Goal: Information Seeking & Learning: Learn about a topic

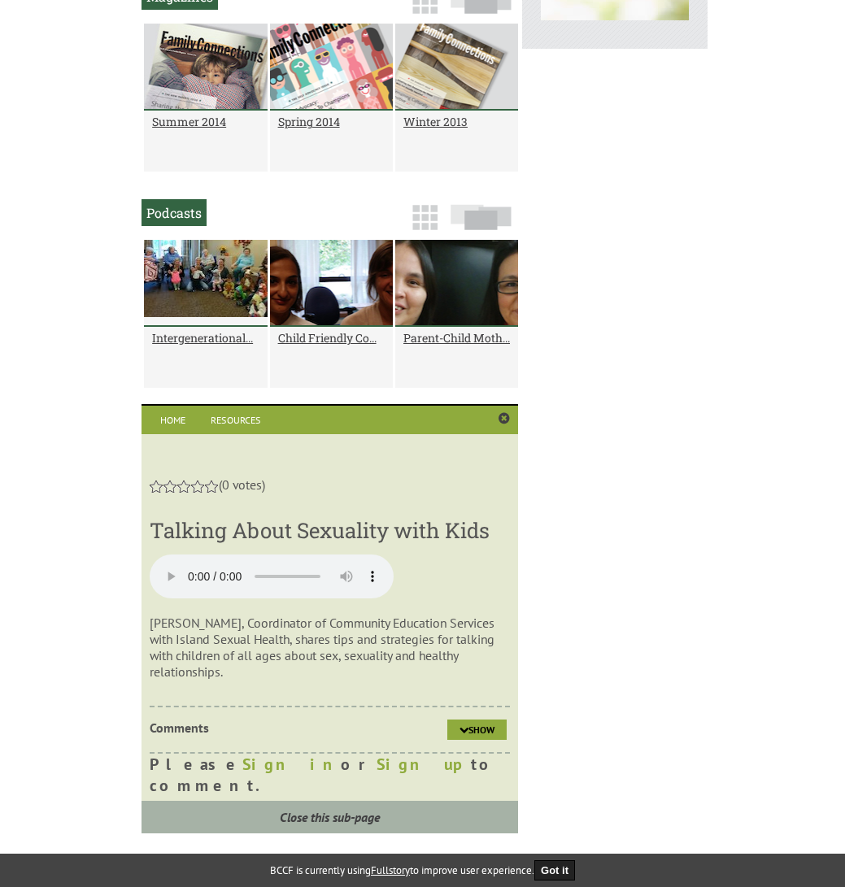
scroll to position [1259, 0]
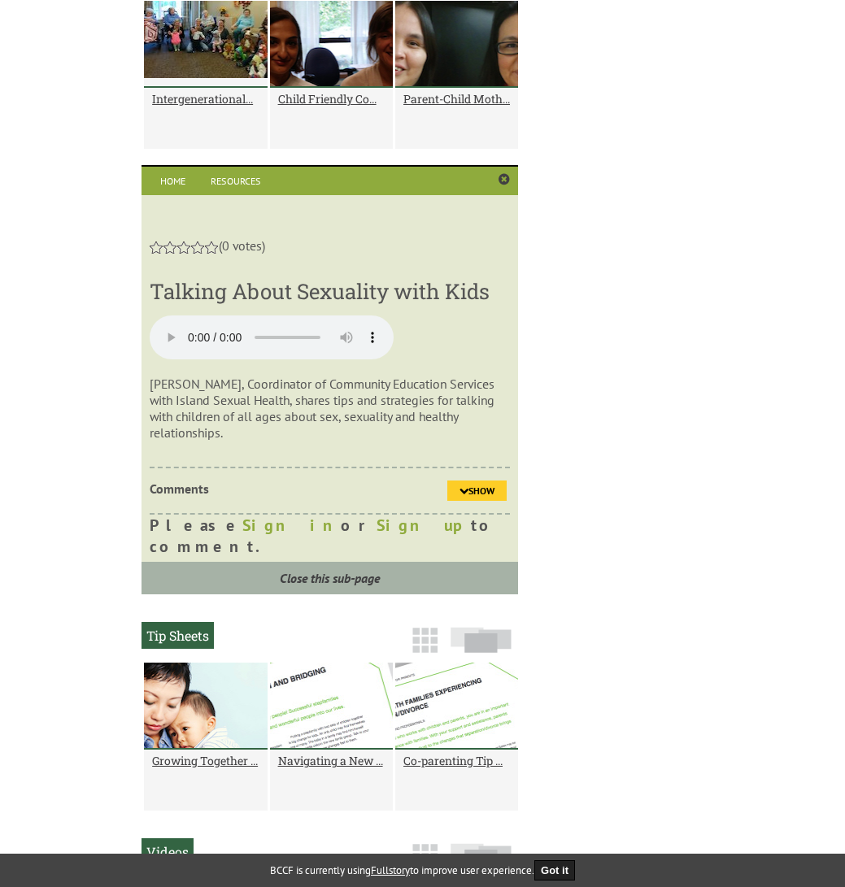
click at [473, 485] on span "Show" at bounding box center [481, 491] width 26 height 12
click at [476, 485] on span "Hide" at bounding box center [484, 491] width 20 height 12
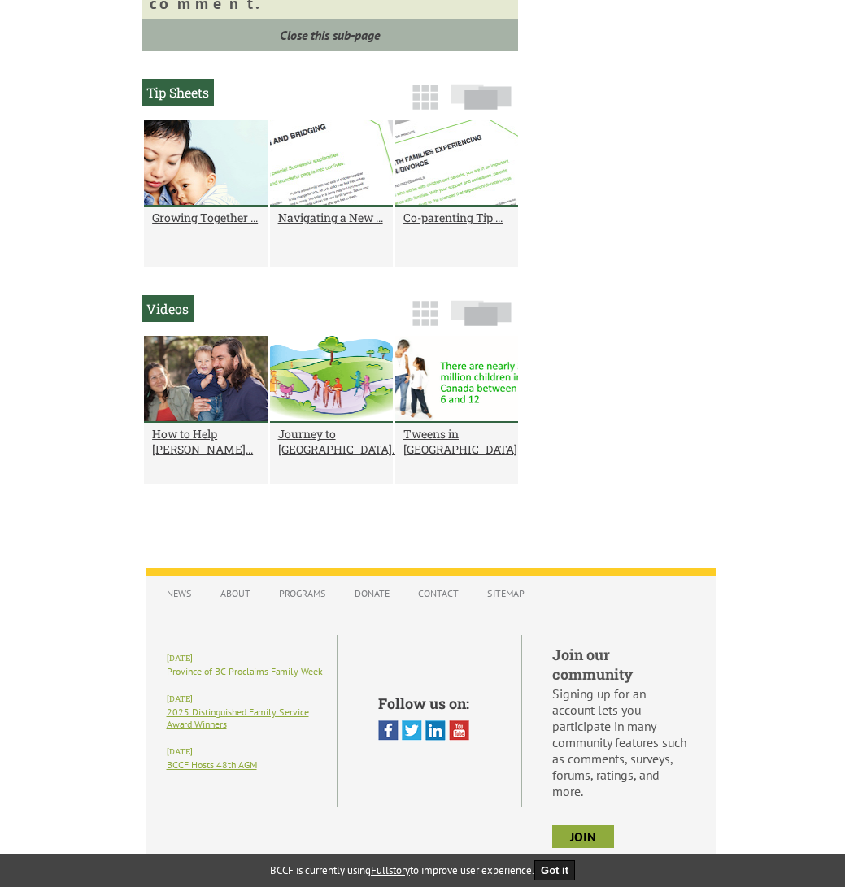
scroll to position [1198, 0]
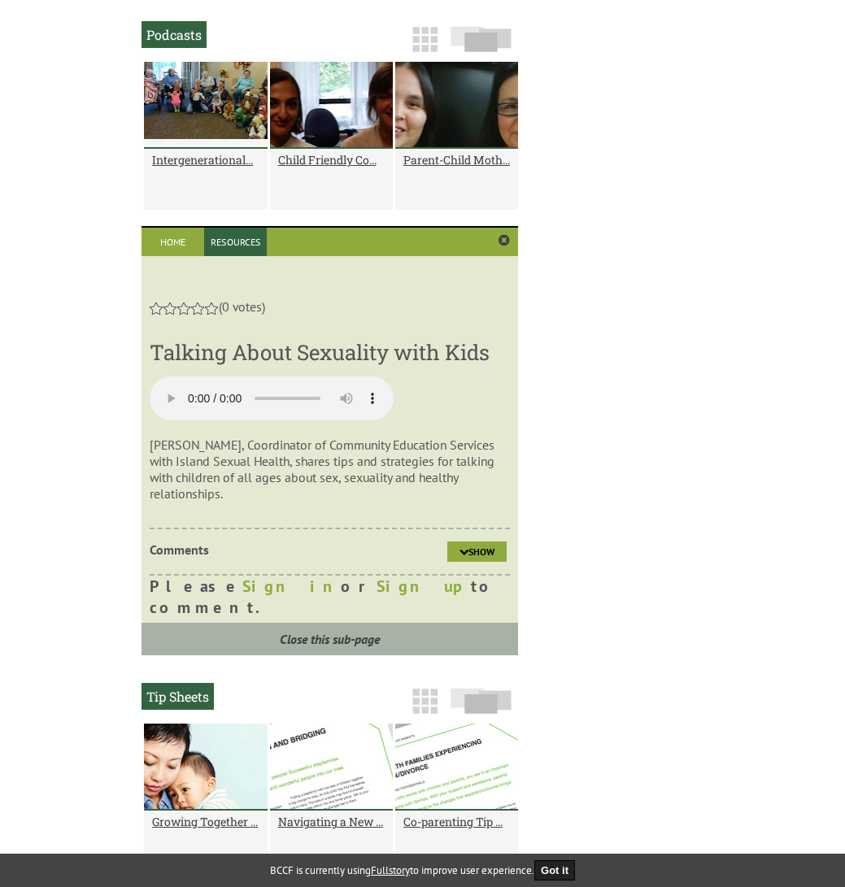
click at [231, 236] on link "Resources" at bounding box center [235, 242] width 63 height 28
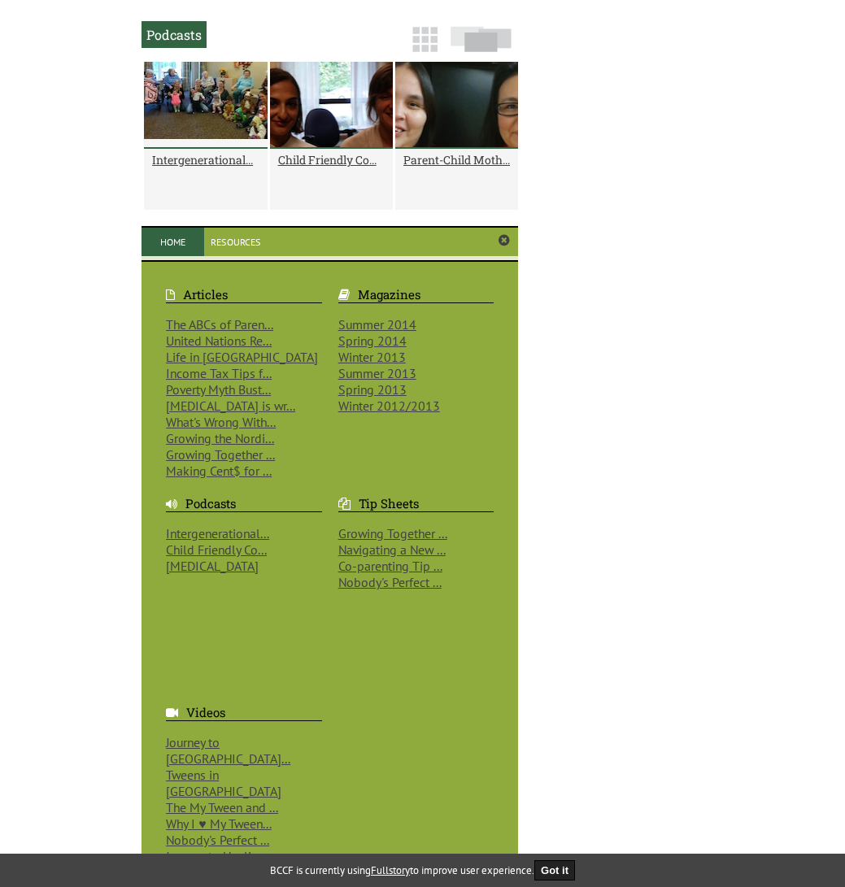
click at [168, 244] on link "Home" at bounding box center [172, 242] width 63 height 28
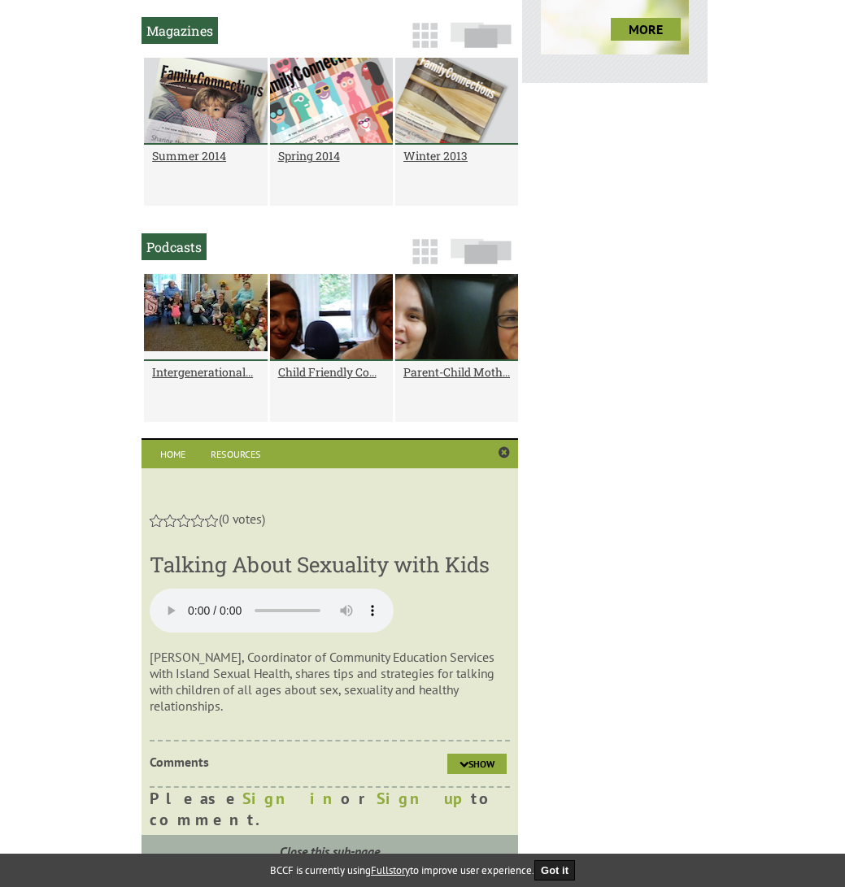
scroll to position [1118, 0]
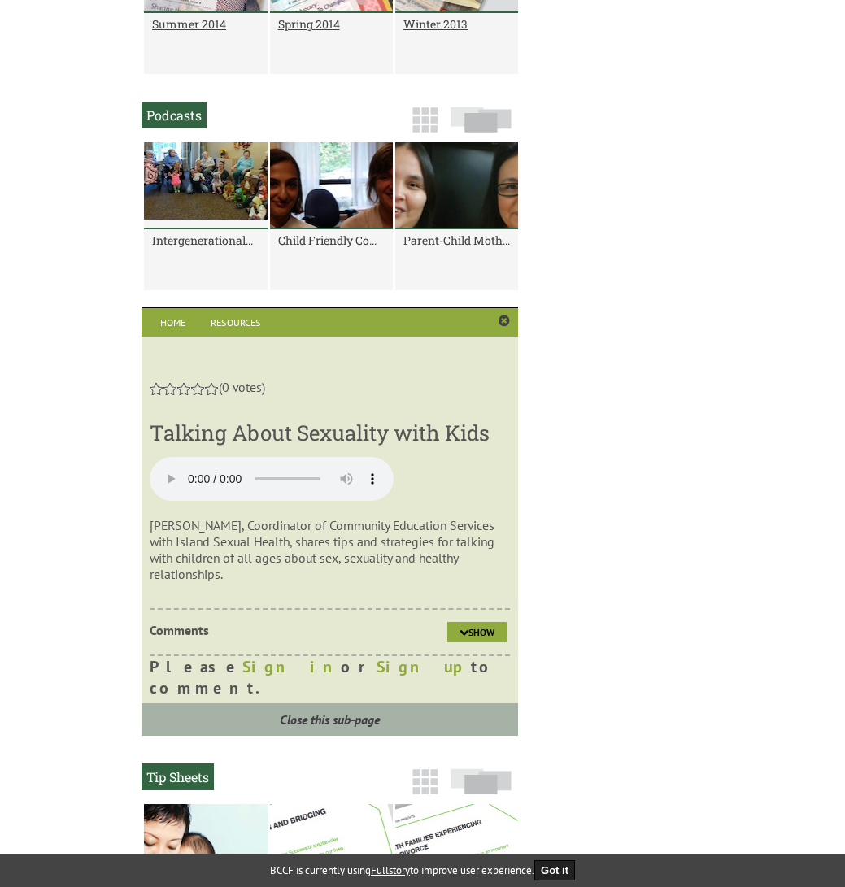
click at [165, 470] on audio at bounding box center [272, 479] width 244 height 44
click at [166, 471] on audio at bounding box center [272, 479] width 244 height 44
click at [172, 473] on audio at bounding box center [272, 479] width 244 height 44
click at [320, 341] on div "1 2 3 4 5 (0 votes) Talking About Sexuality with Kids [PERSON_NAME], Coordinato…" at bounding box center [329, 528] width 376 height 383
click at [416, 442] on h3 "Talking About Sexuality with Kids" at bounding box center [330, 433] width 360 height 28
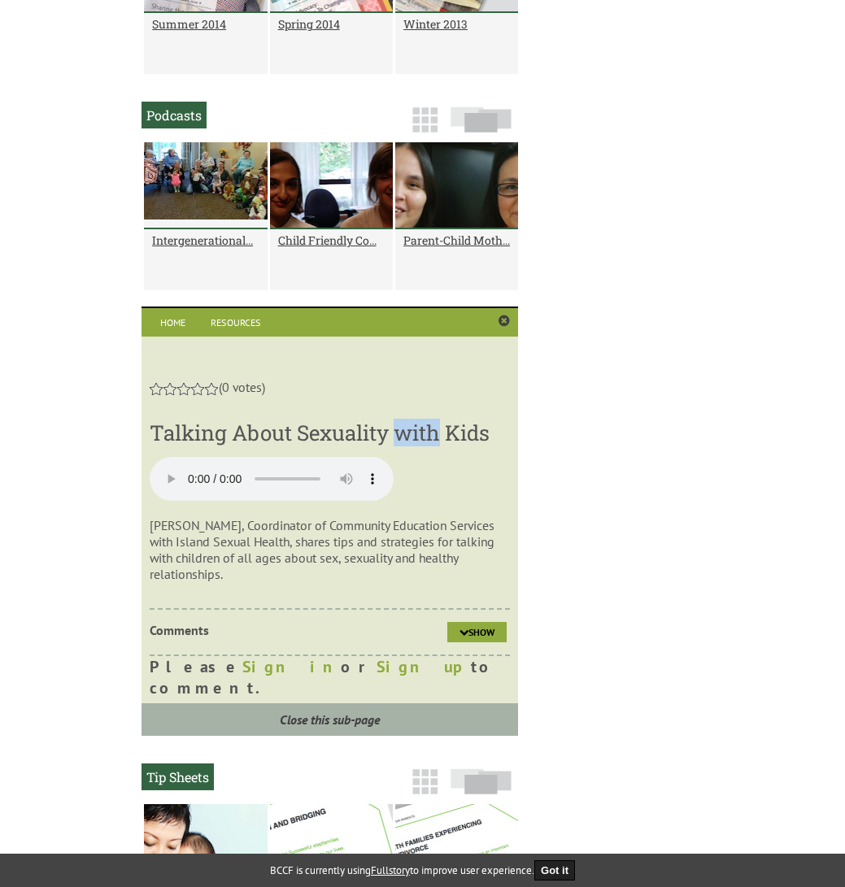
click at [416, 442] on h3 "Talking About Sexuality with Kids" at bounding box center [330, 433] width 360 height 28
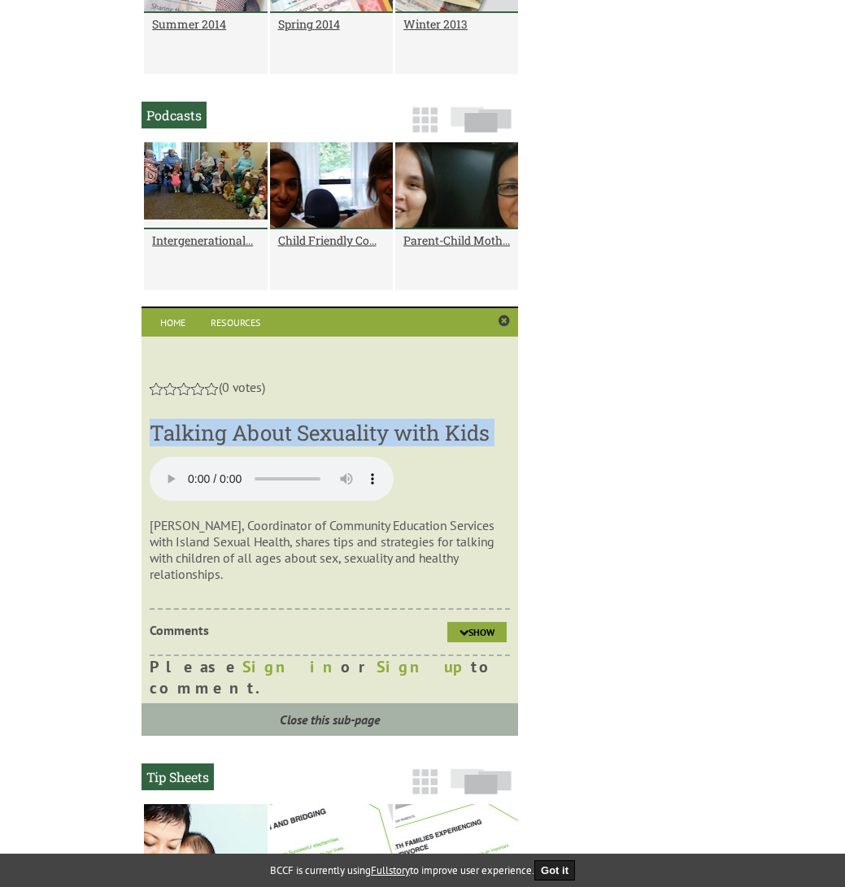
click at [416, 442] on h3 "Talking About Sexuality with Kids" at bounding box center [330, 433] width 360 height 28
copy div "Talking About Sexuality with Kids"
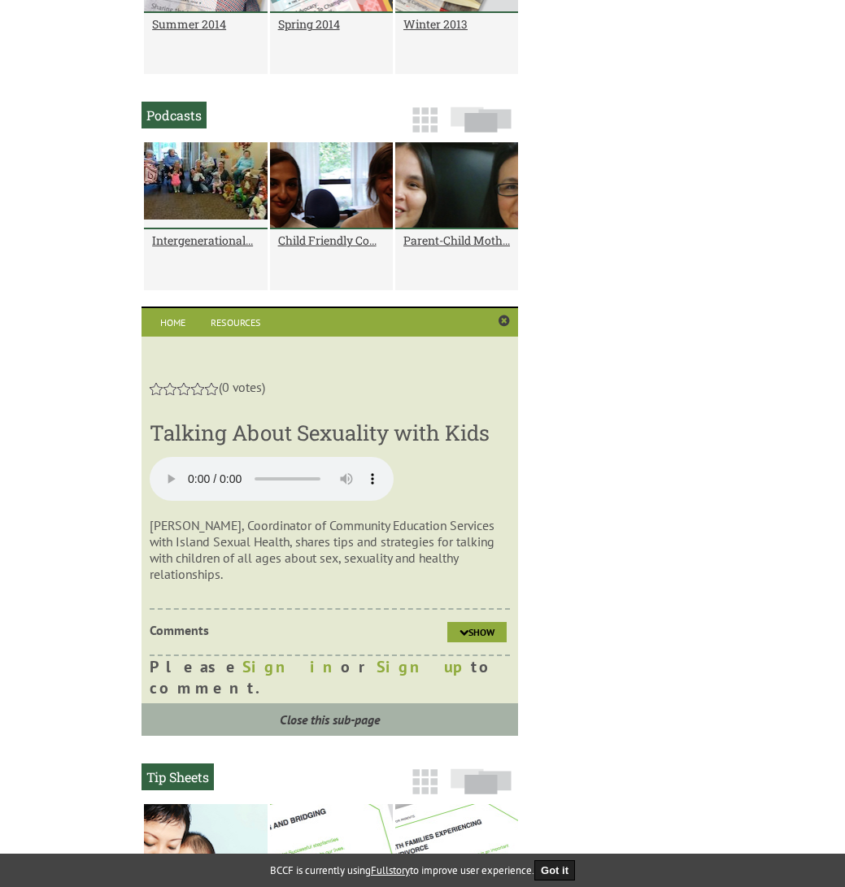
click at [629, 448] on div "New BC Family Demographic Infographics Learn what the greatest challenges famil…" at bounding box center [422, 118] width 569 height 2154
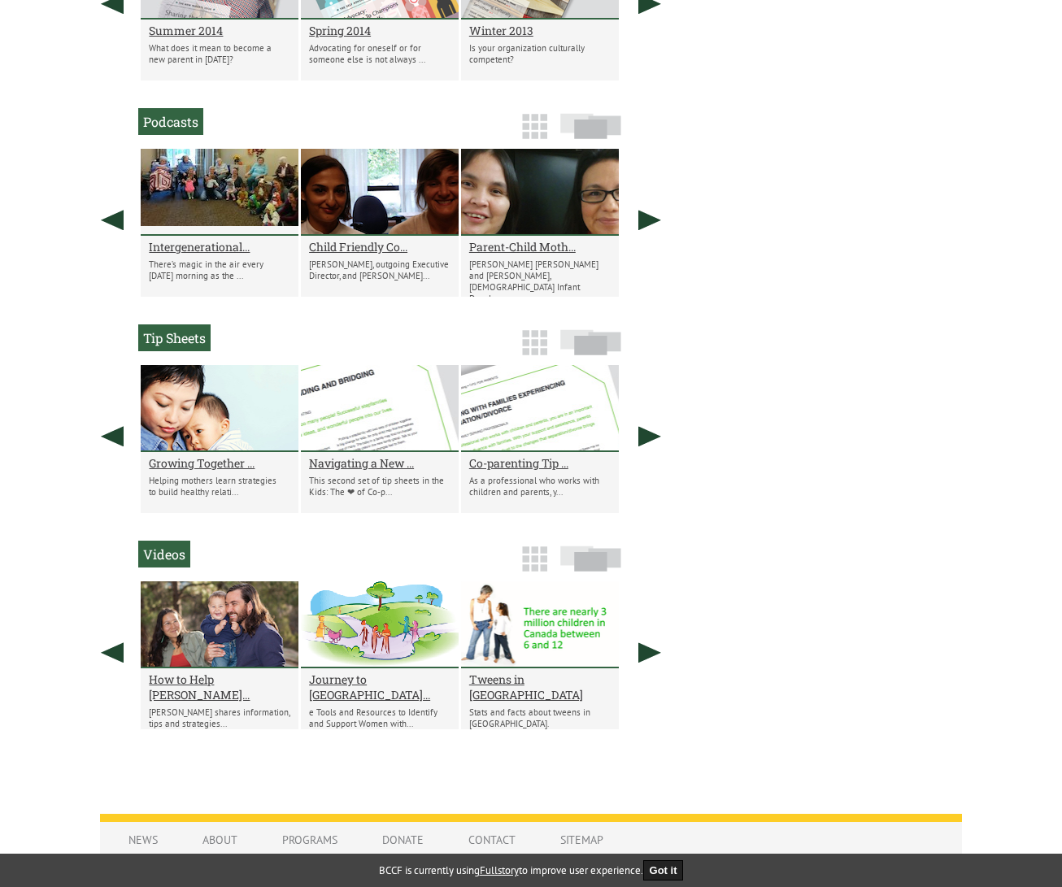
scroll to position [1107, 0]
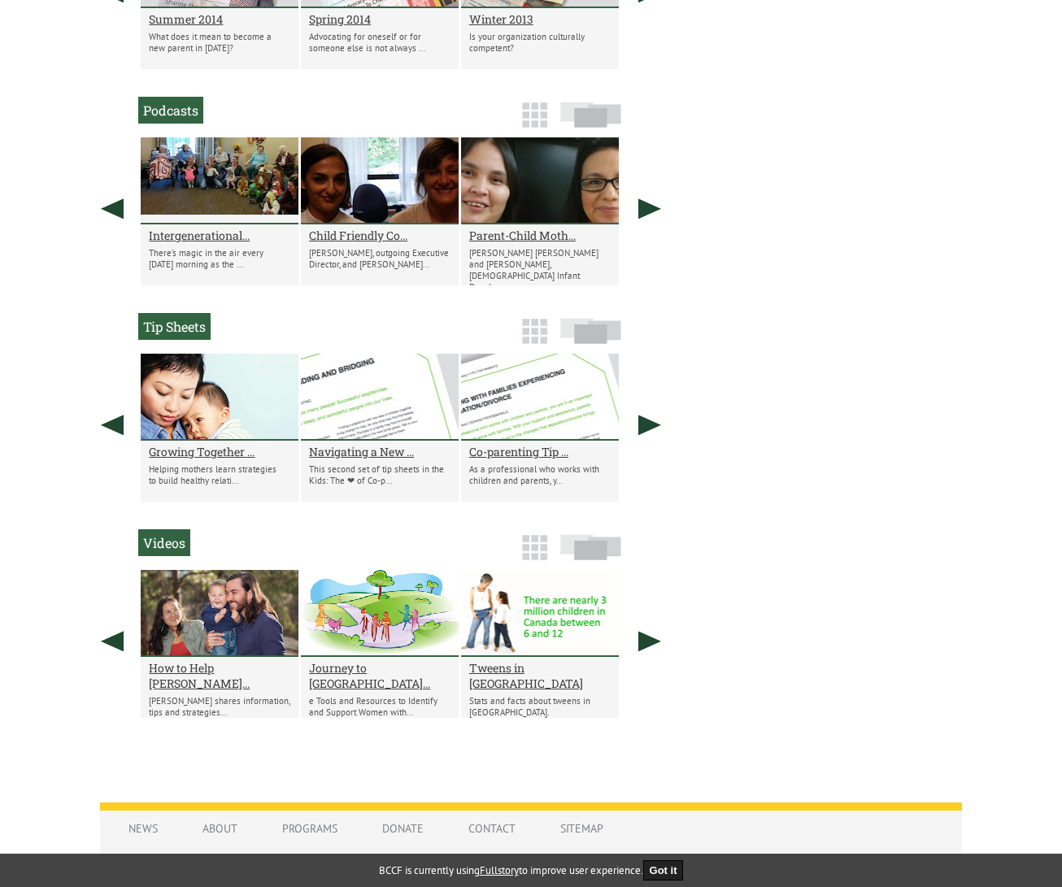
click at [167, 542] on h2 "Videos" at bounding box center [164, 542] width 52 height 27
click at [531, 539] on img at bounding box center [534, 547] width 25 height 25
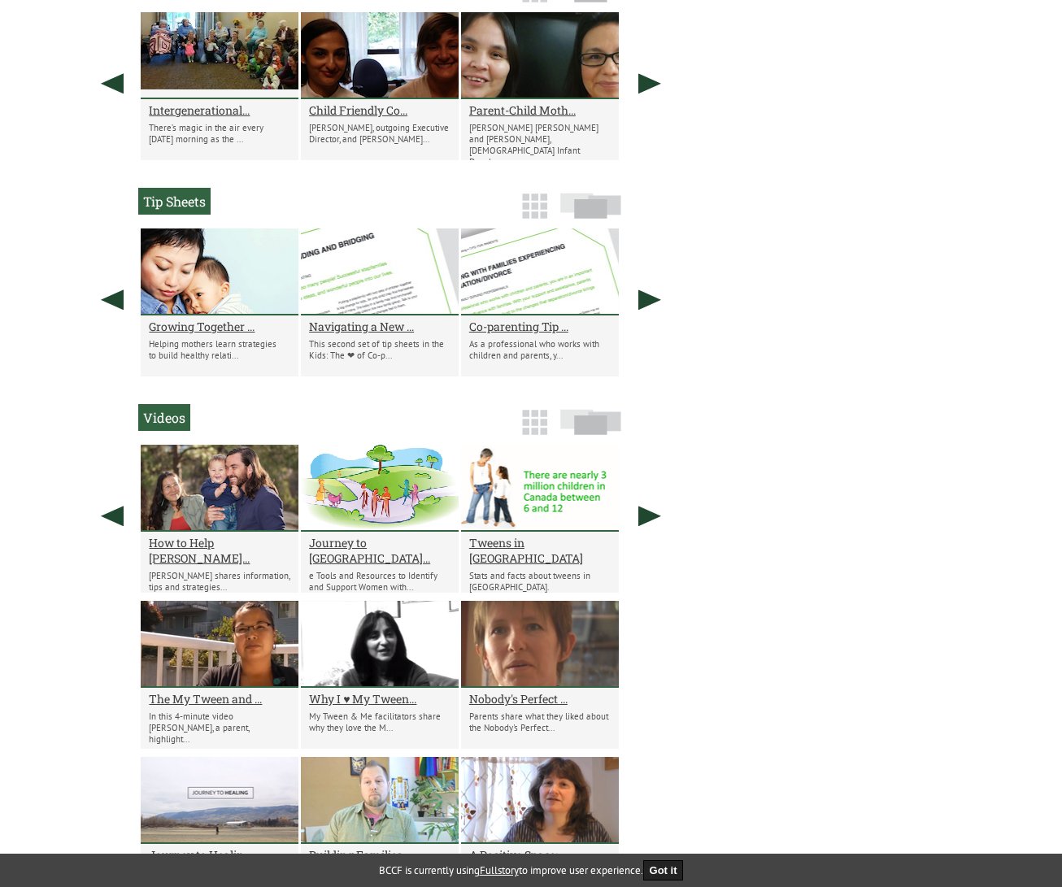
scroll to position [1233, 0]
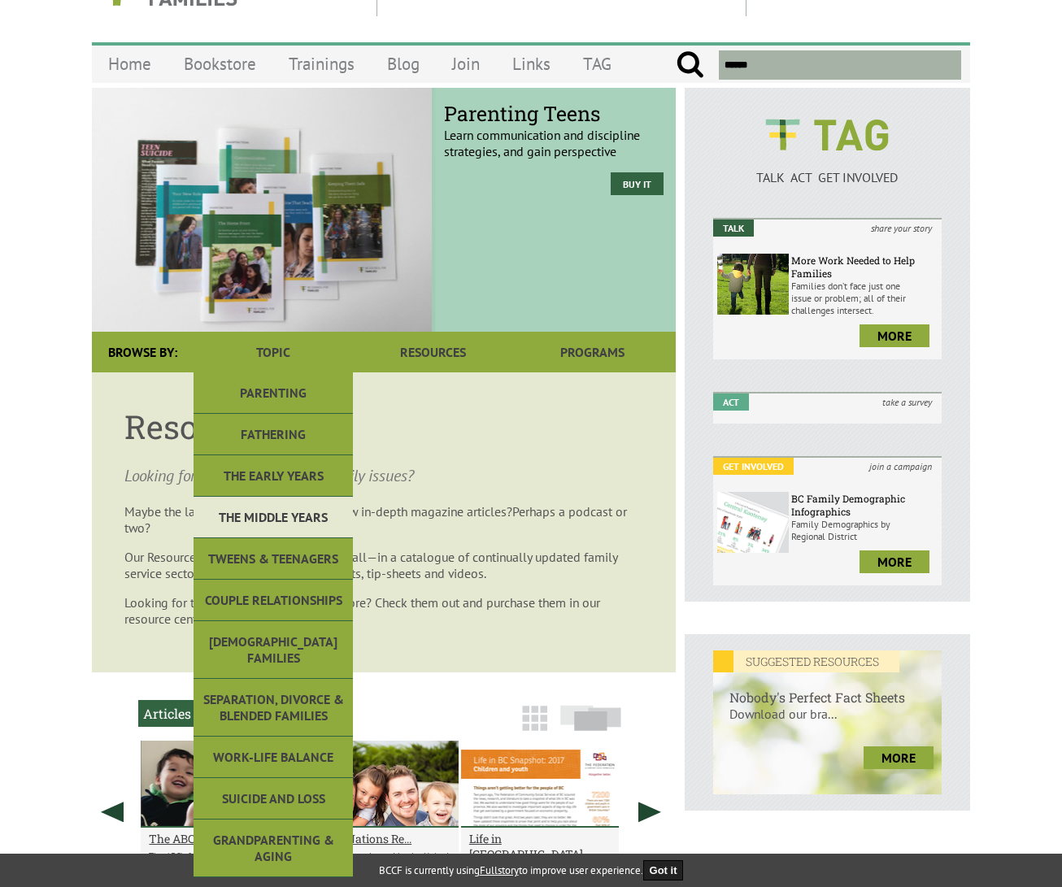
scroll to position [72, 0]
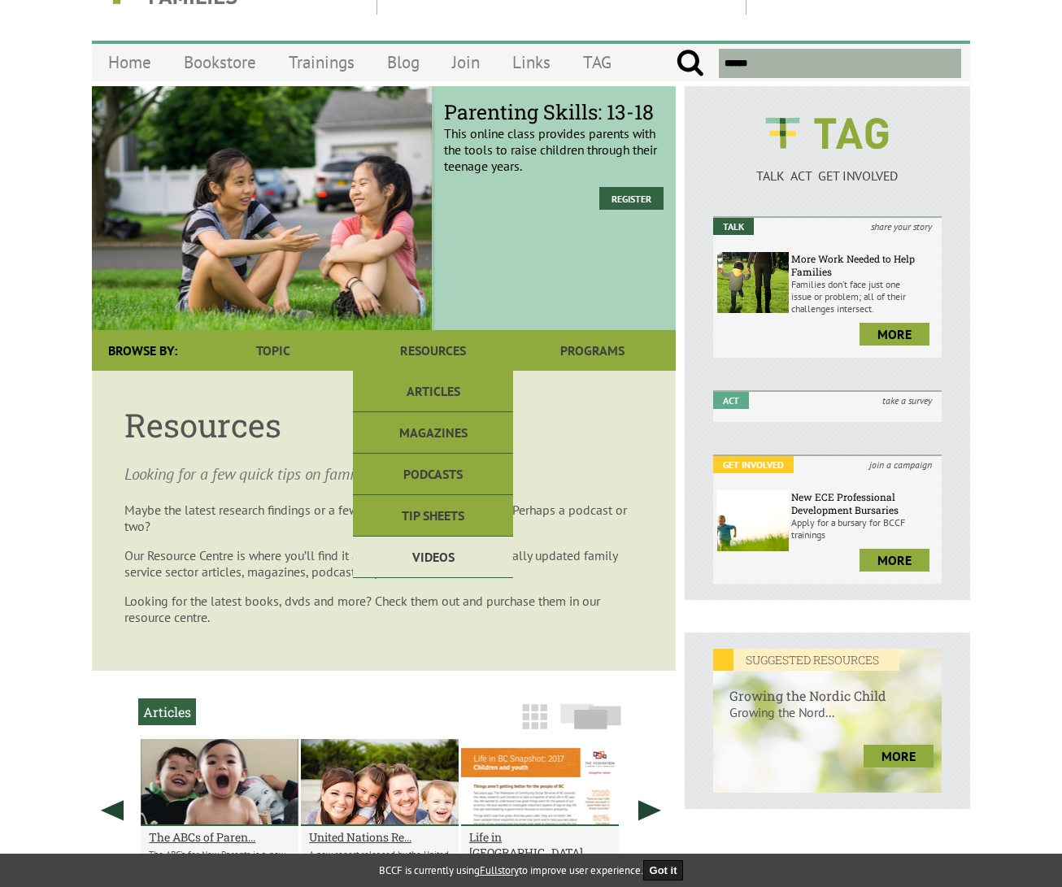
click at [447, 554] on link "Videos" at bounding box center [432, 557] width 159 height 41
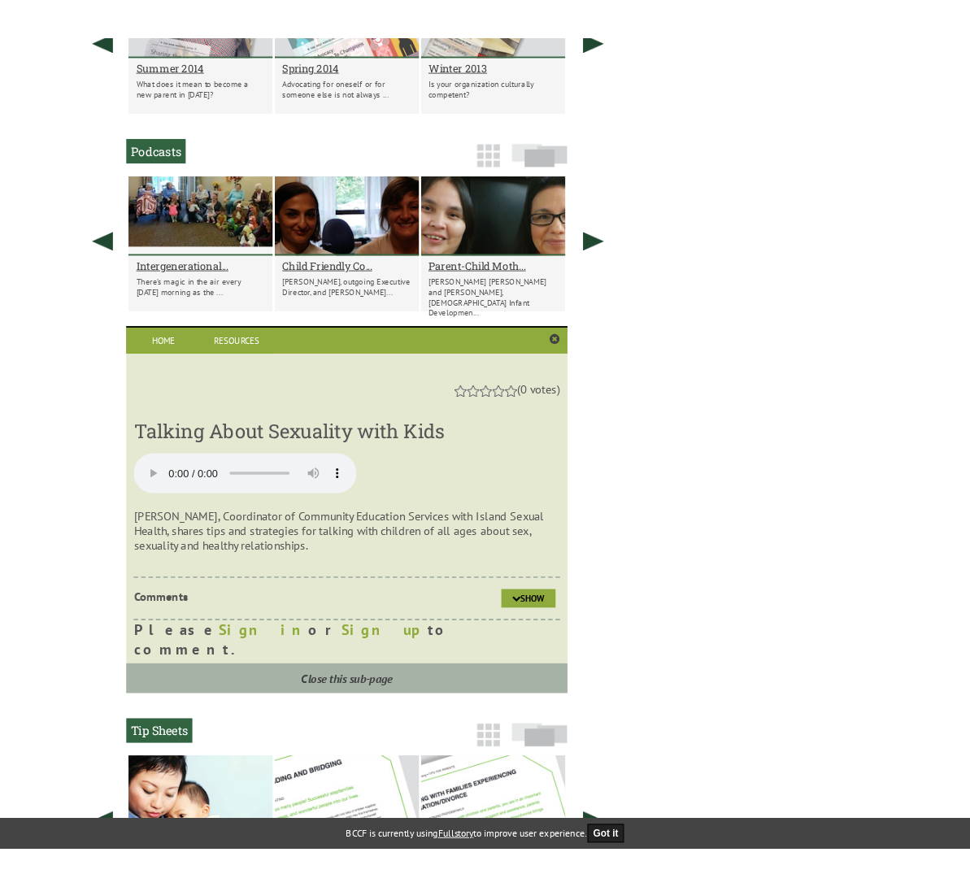
scroll to position [1095, 0]
